Goal: Information Seeking & Learning: Learn about a topic

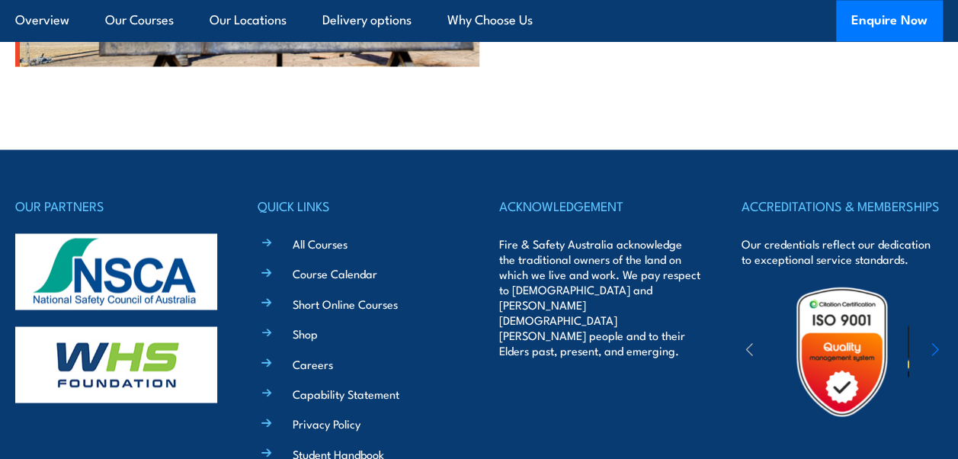
scroll to position [4026, 0]
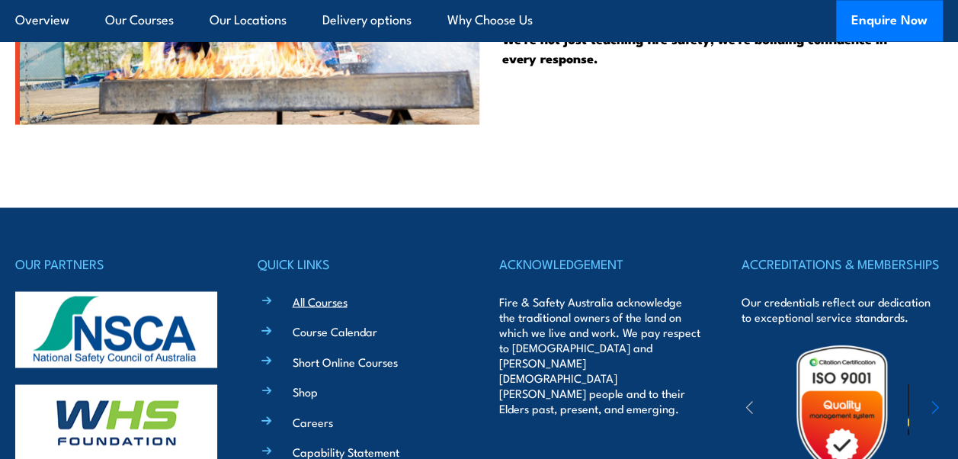
click at [340, 293] on link "All Courses" at bounding box center [320, 301] width 55 height 16
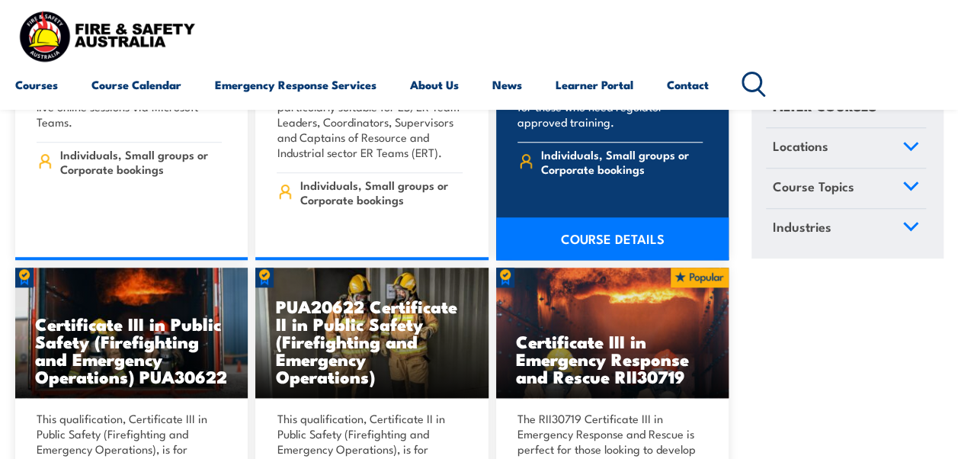
scroll to position [3581, 0]
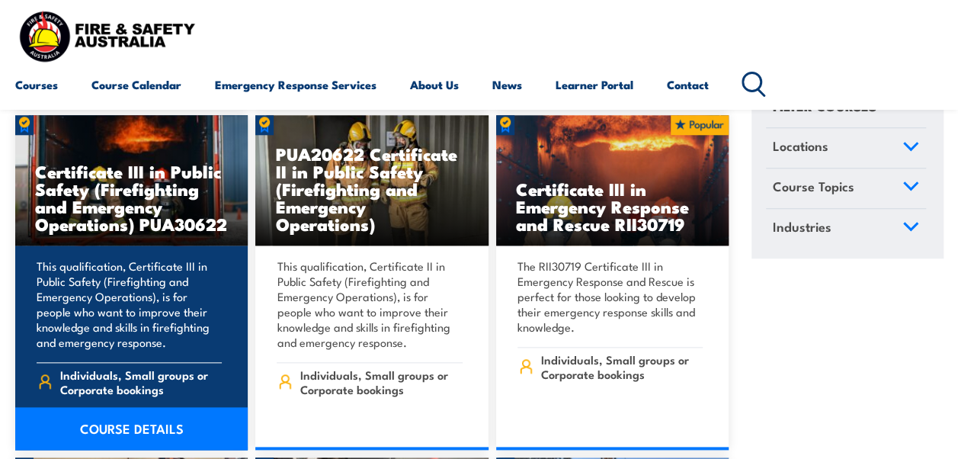
click at [142, 407] on link "COURSE DETAILS" at bounding box center [131, 428] width 232 height 43
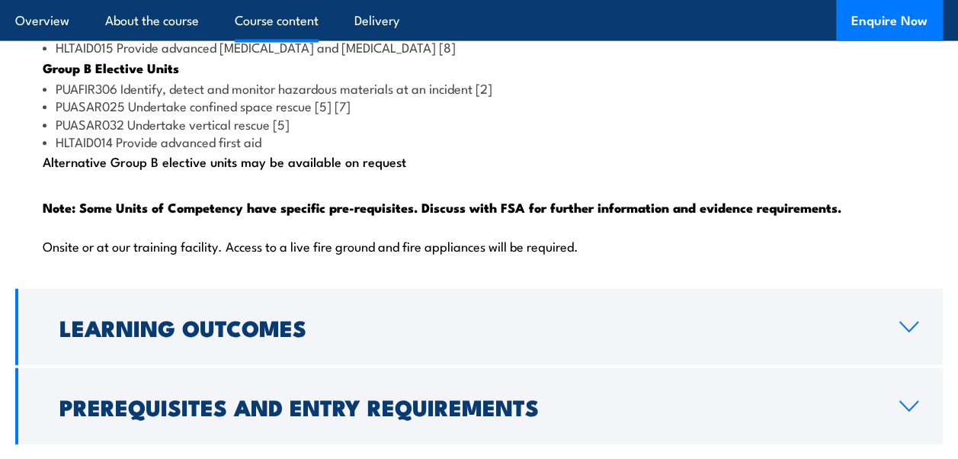
scroll to position [1905, 0]
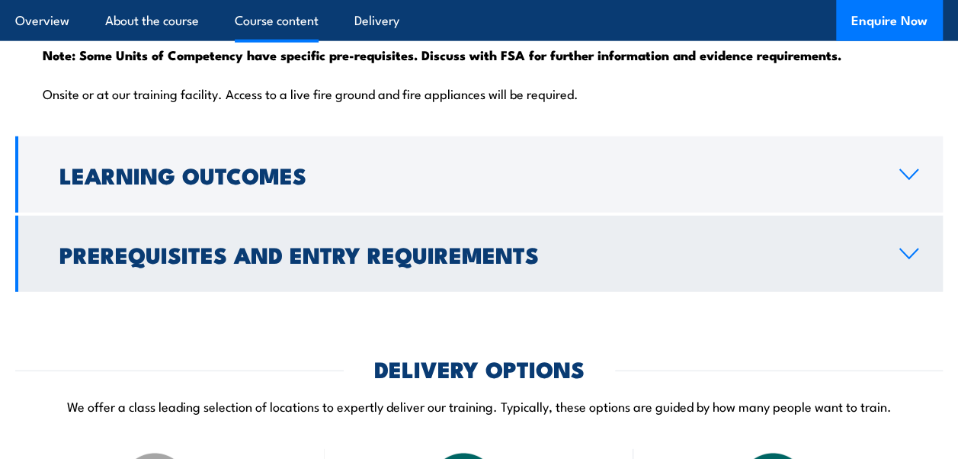
click at [891, 262] on link "Prerequisites and Entry Requirements" at bounding box center [478, 254] width 927 height 76
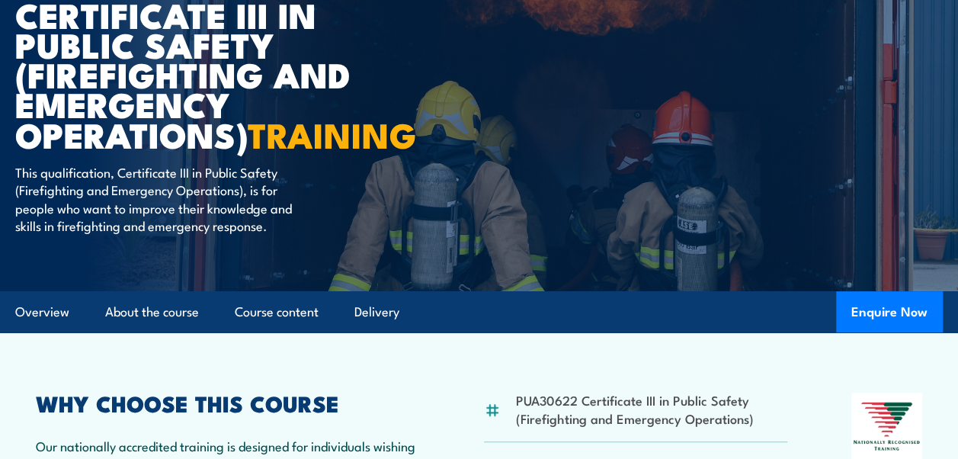
scroll to position [0, 0]
